Goal: Contribute content

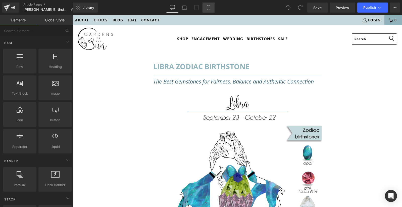
click at [208, 9] on icon at bounding box center [208, 7] width 5 height 5
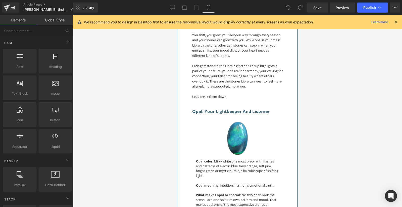
scroll to position [872, 0]
click at [236, 138] on div "Image" at bounding box center [237, 138] width 83 height 33
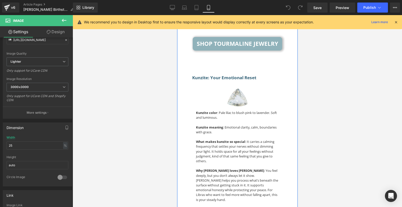
scroll to position [1599, 0]
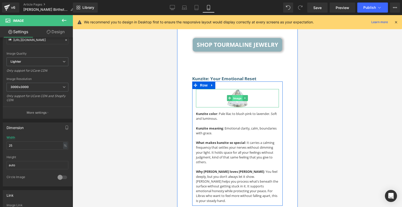
click at [237, 95] on span "Image" at bounding box center [237, 98] width 11 height 6
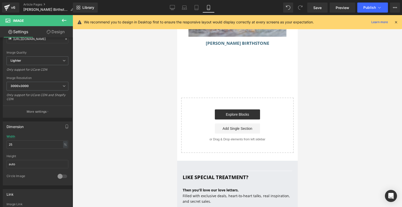
scroll to position [5457, 0]
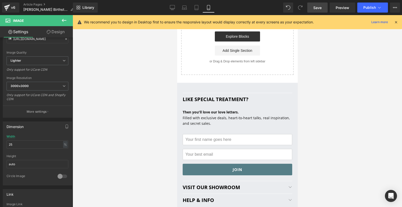
click at [321, 6] on span "Save" at bounding box center [317, 7] width 8 height 5
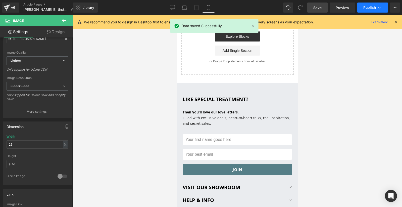
click at [365, 7] on span "Publish" at bounding box center [369, 8] width 13 height 4
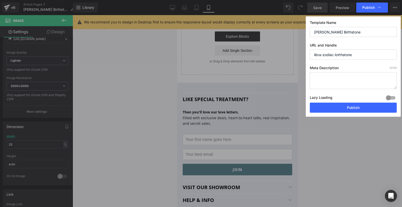
click at [365, 83] on textarea at bounding box center [353, 80] width 87 height 17
click at [326, 80] on textarea at bounding box center [353, 80] width 87 height 17
paste textarea "Which Libra birthstone helps you set boundaries? Which one opens your heart? Fr…"
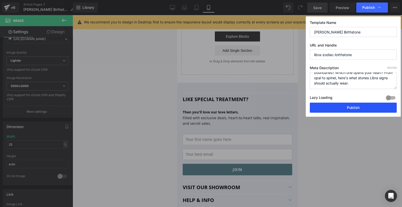
type textarea "Which Libra birthstone helps you set boundaries? Which one opens your heart? Fr…"
click at [341, 107] on button "Publish" at bounding box center [353, 107] width 87 height 10
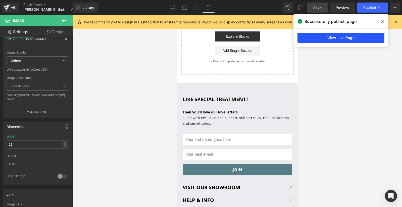
click at [342, 39] on link "View Live Page" at bounding box center [340, 38] width 87 height 10
